Goal: Transaction & Acquisition: Register for event/course

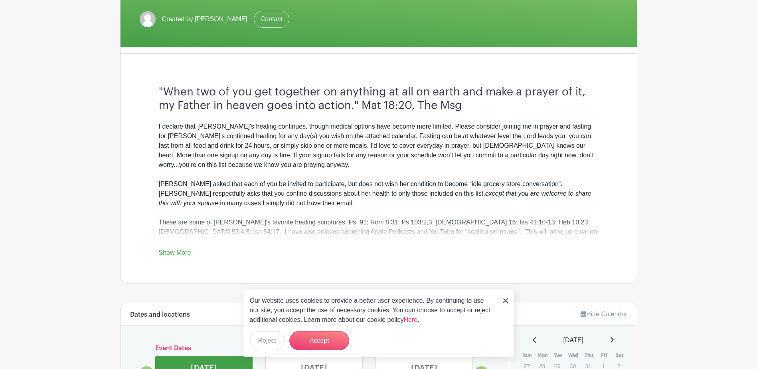
scroll to position [200, 0]
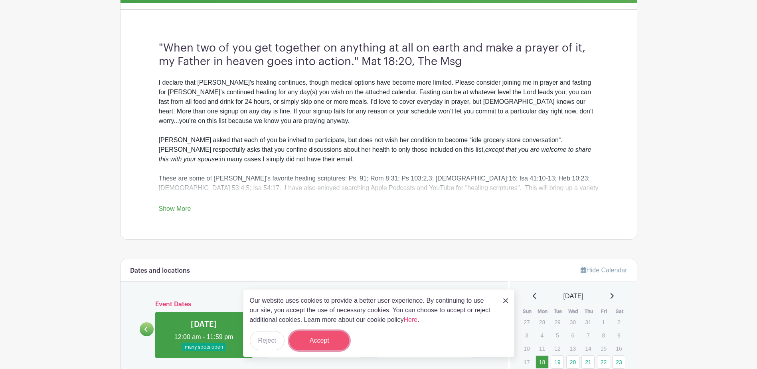
click at [321, 341] on button "Accept" at bounding box center [319, 340] width 60 height 19
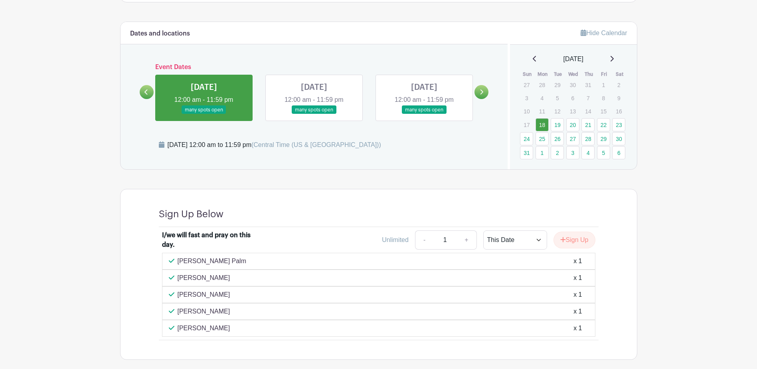
scroll to position [437, 0]
click at [314, 113] on link at bounding box center [314, 113] width 0 height 0
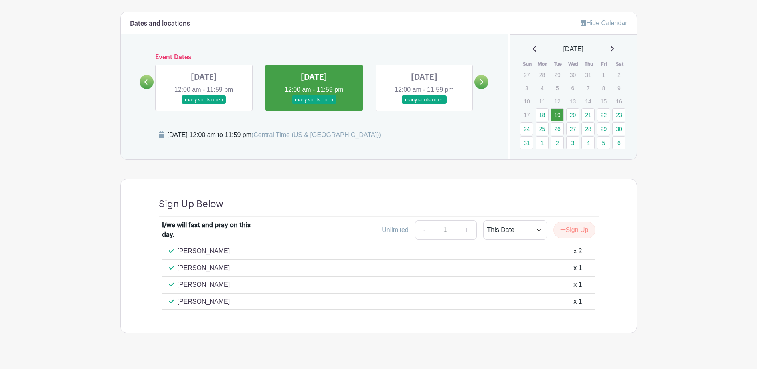
scroll to position [461, 0]
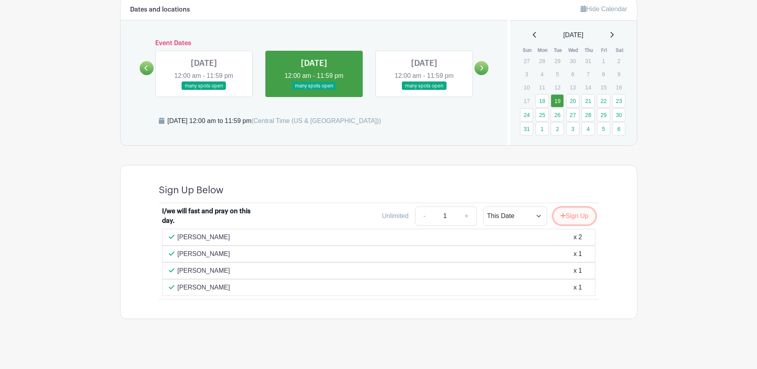
click at [373, 214] on button "Sign Up" at bounding box center [575, 216] width 42 height 17
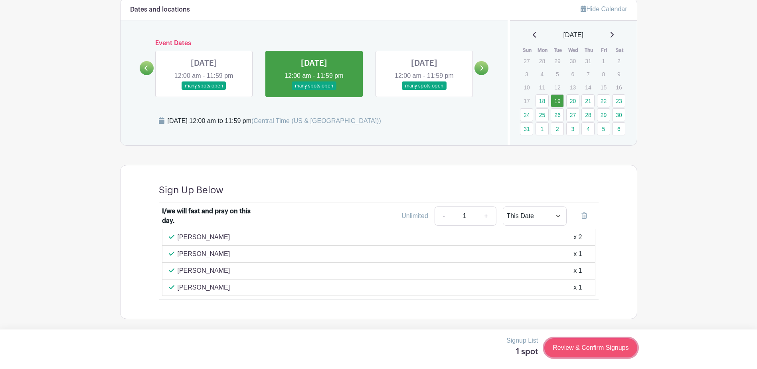
click at [373, 349] on link "Review & Confirm Signups" at bounding box center [590, 347] width 93 height 19
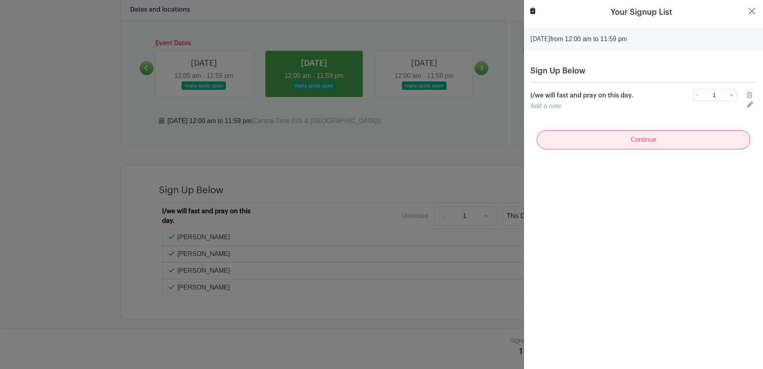
click at [373, 144] on input "Continue" at bounding box center [644, 139] width 214 height 19
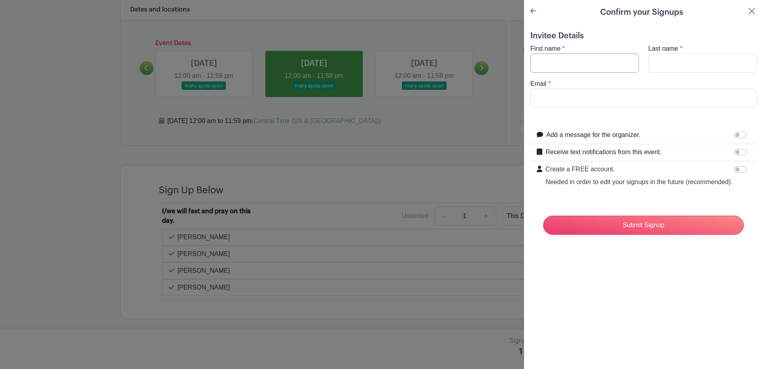
click at [373, 63] on input "First name" at bounding box center [584, 62] width 109 height 19
type input "[PERSON_NAME]"
type input "Jordan"
type input "[EMAIL_ADDRESS][DOMAIN_NAME]"
click at [373, 136] on input "Add a message for the organizer." at bounding box center [740, 135] width 13 height 6
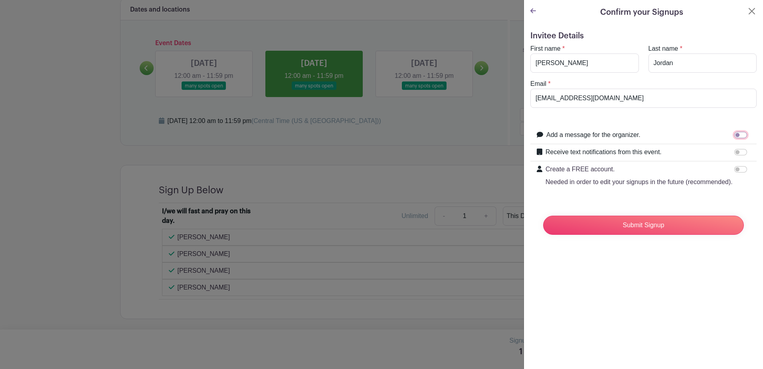
checkbox input "true"
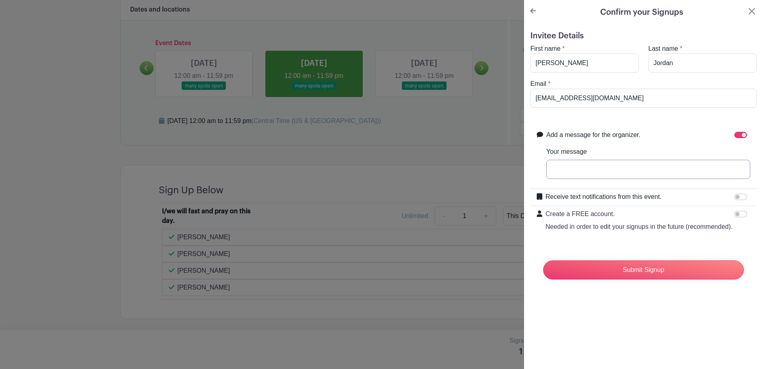
click at [373, 173] on input "Your message" at bounding box center [648, 169] width 204 height 19
click at [373, 169] on input "Praying for healing [PERSON_NAME]" at bounding box center [648, 169] width 204 height 19
click at [373, 168] on input "Praying for [PERSON_NAME]'s healing, [PERSON_NAME]" at bounding box center [648, 169] width 204 height 19
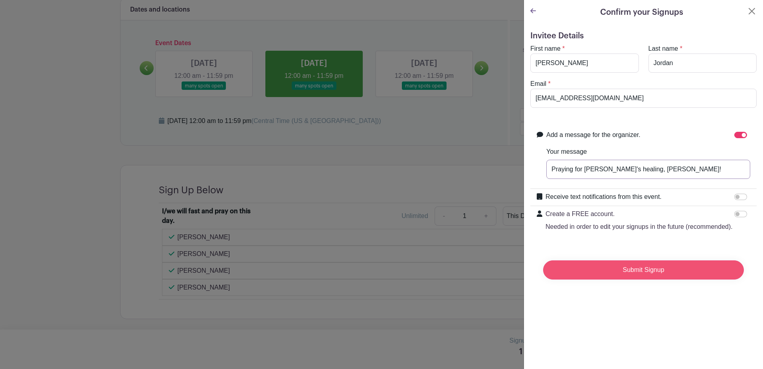
type input "Praying for [PERSON_NAME]'s healing, [PERSON_NAME]!"
click at [373, 278] on input "Submit Signup" at bounding box center [643, 269] width 201 height 19
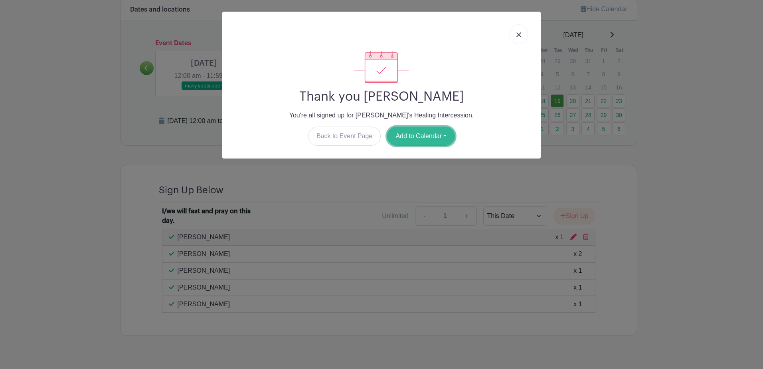
click at [373, 138] on button "Add to Calendar" at bounding box center [421, 136] width 68 height 19
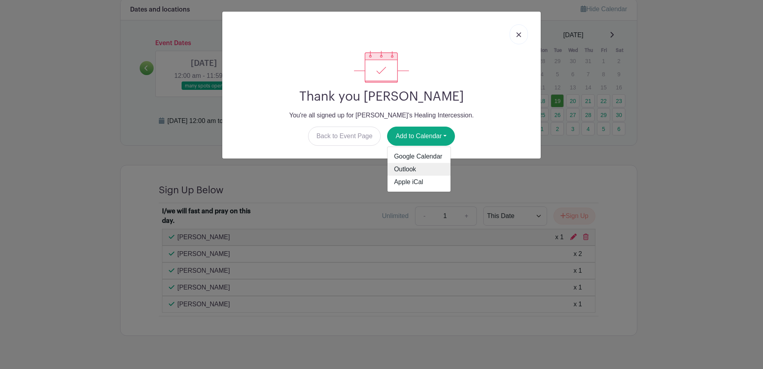
click at [373, 168] on link "Outlook" at bounding box center [419, 169] width 63 height 13
click at [373, 32] on img at bounding box center [518, 34] width 5 height 5
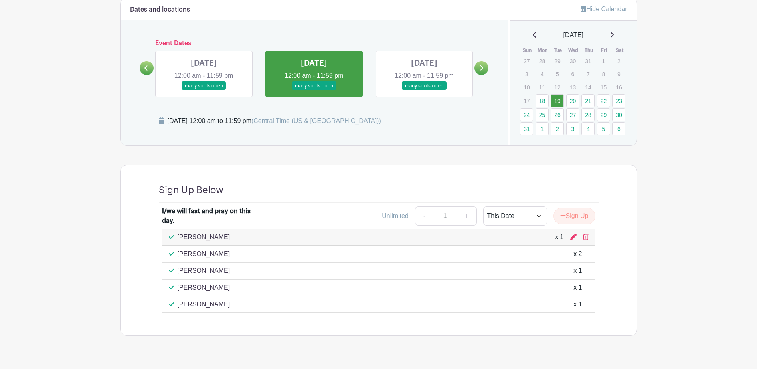
click at [373, 90] on link at bounding box center [424, 90] width 0 height 0
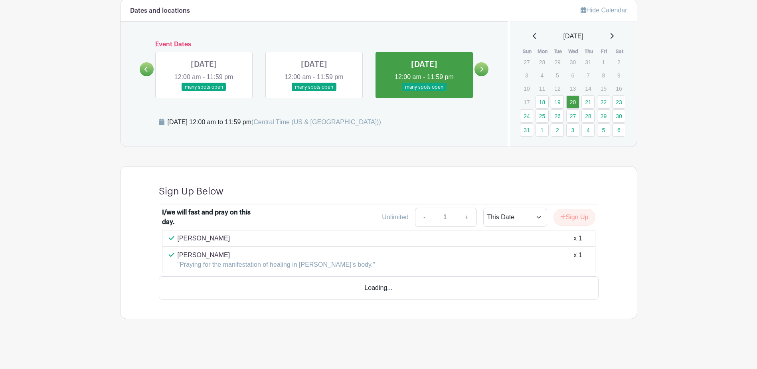
scroll to position [437, 0]
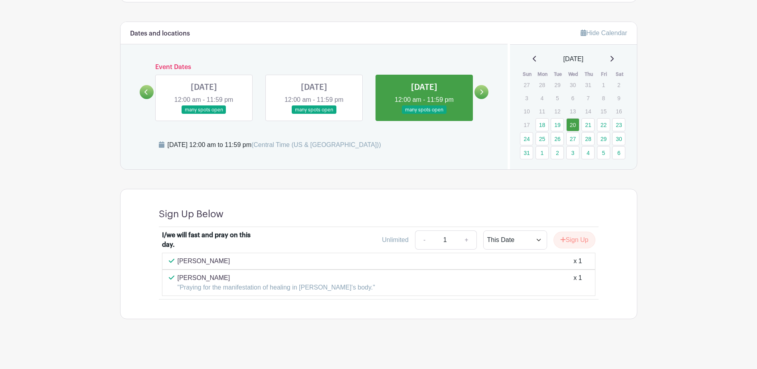
click at [373, 95] on icon at bounding box center [482, 92] width 4 height 6
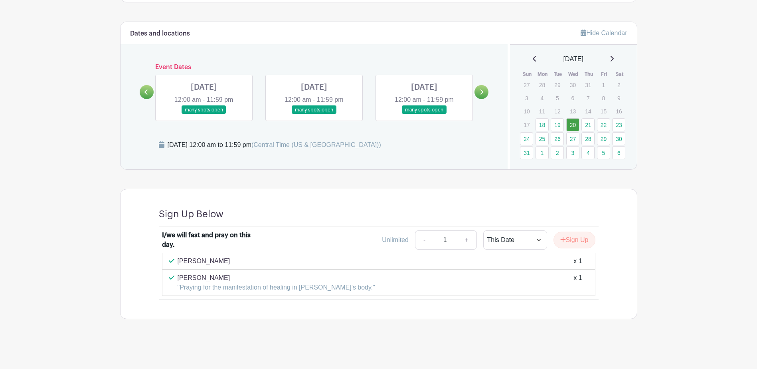
click at [204, 114] on link at bounding box center [204, 114] width 0 height 0
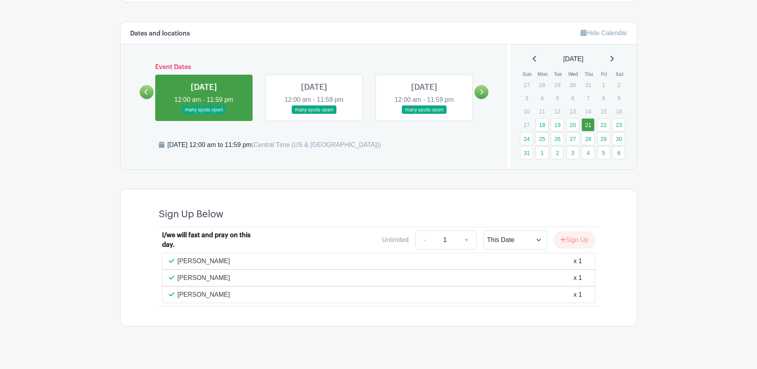
click at [314, 114] on link at bounding box center [314, 114] width 0 height 0
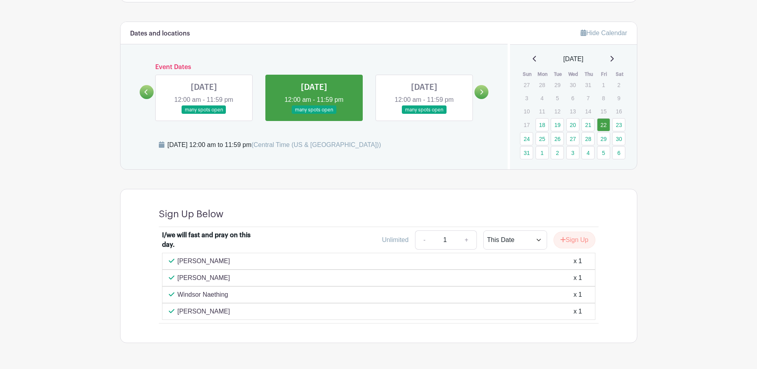
click at [373, 114] on link at bounding box center [424, 114] width 0 height 0
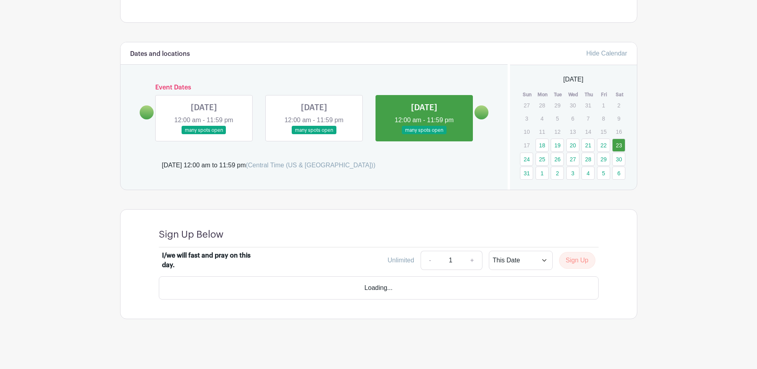
scroll to position [394, 0]
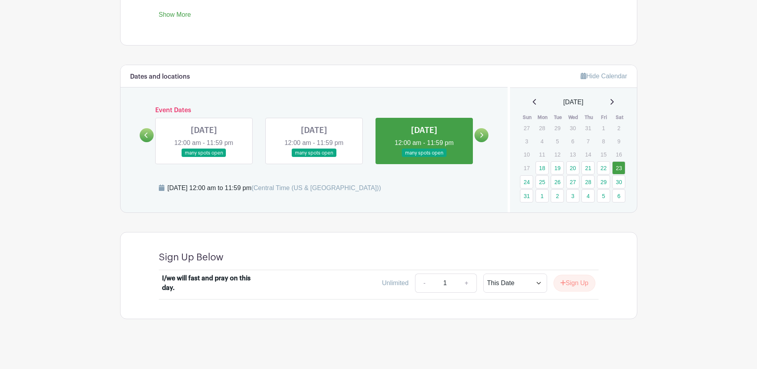
click at [147, 131] on link at bounding box center [147, 135] width 14 height 14
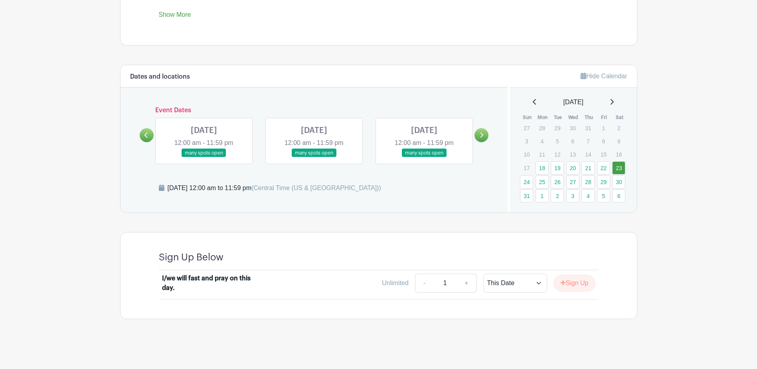
click at [147, 131] on link at bounding box center [147, 135] width 14 height 14
click at [314, 157] on link at bounding box center [314, 157] width 0 height 0
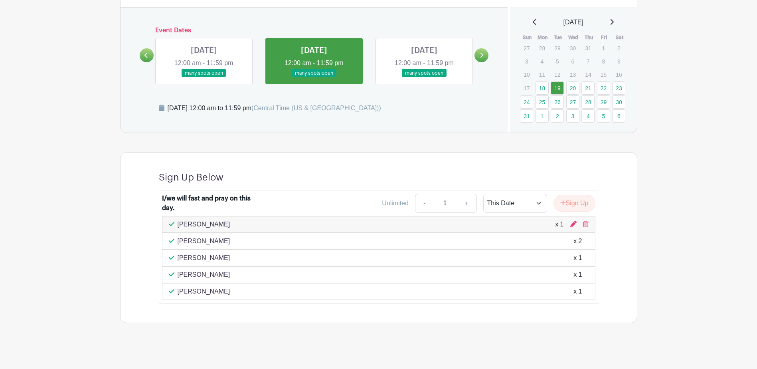
scroll to position [433, 0]
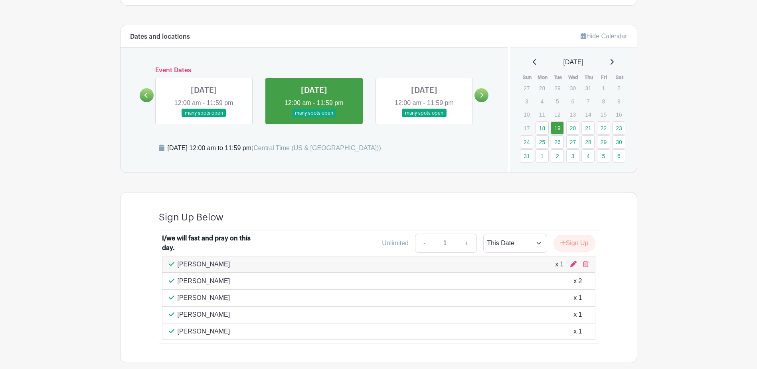
click at [204, 117] on link at bounding box center [204, 117] width 0 height 0
